Goal: Information Seeking & Learning: Learn about a topic

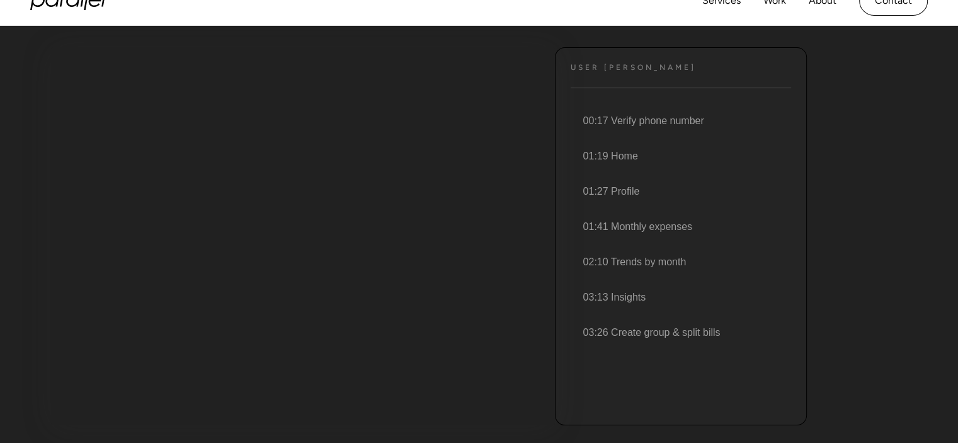
scroll to position [146, 0]
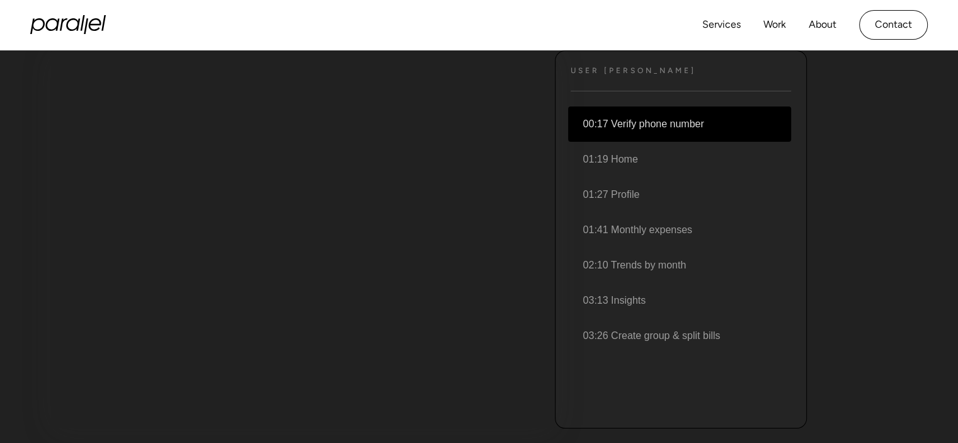
click at [631, 128] on li "00:17 Verify phone number" at bounding box center [679, 123] width 223 height 35
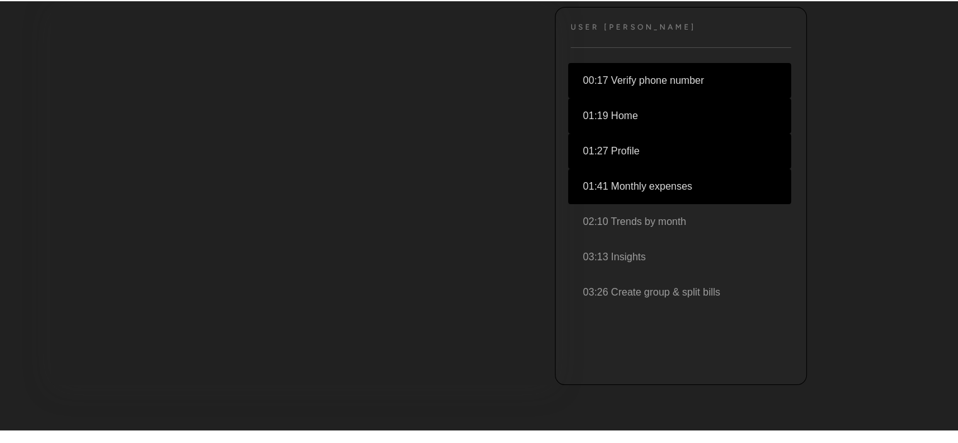
scroll to position [194, 0]
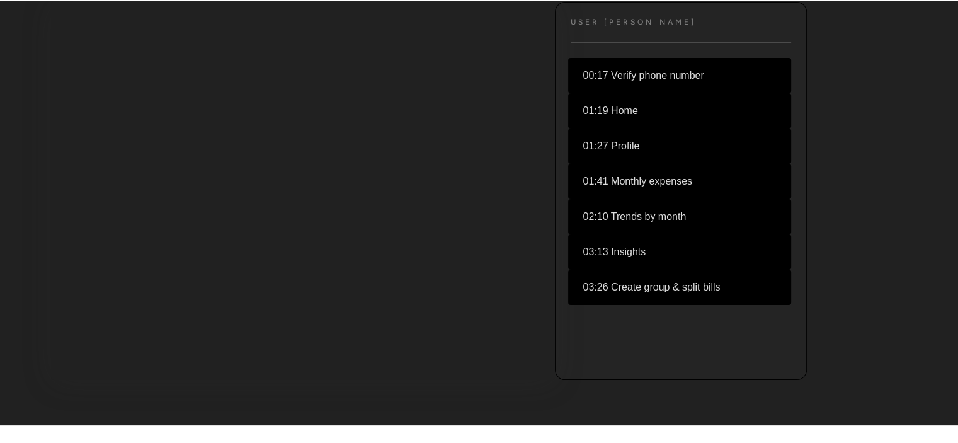
click at [644, 244] on li "03:13 Insights" at bounding box center [679, 251] width 223 height 35
click at [612, 243] on li "03:13 Insights" at bounding box center [679, 251] width 223 height 35
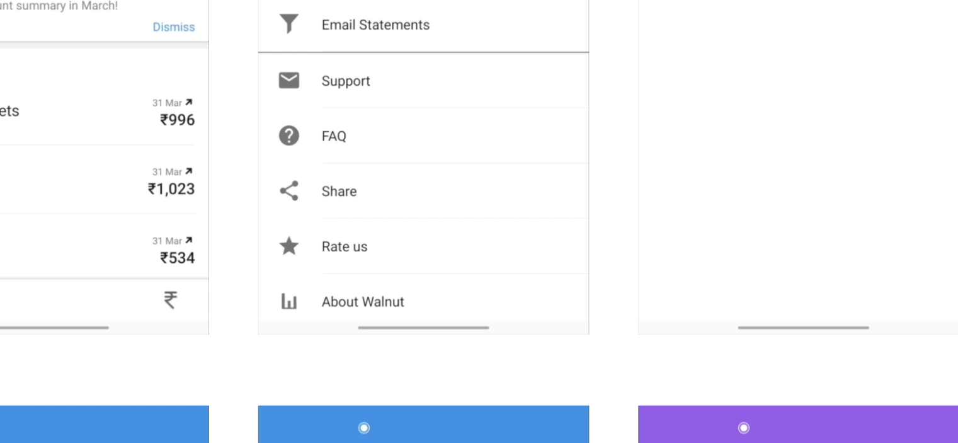
scroll to position [1391, 0]
